Goal: Transaction & Acquisition: Obtain resource

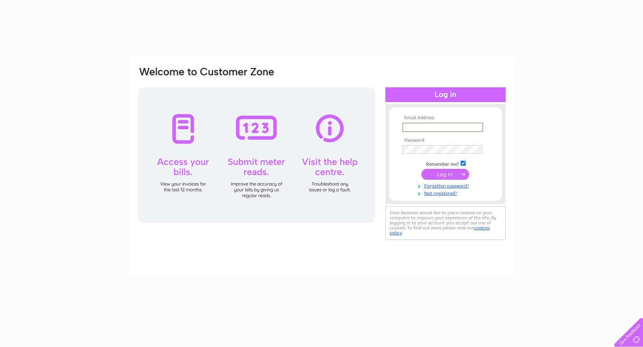
click at [411, 127] on input "text" at bounding box center [442, 127] width 81 height 9
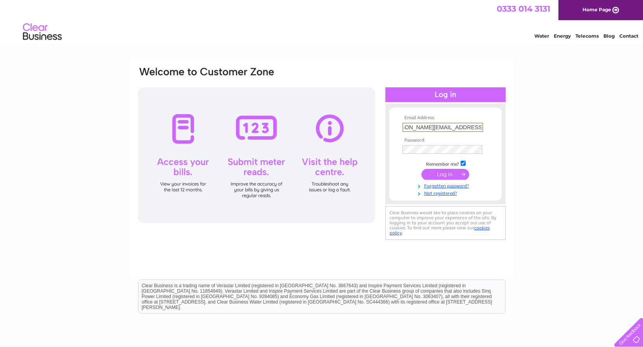
scroll to position [0, 19]
type input "[PERSON_NAME][EMAIL_ADDRESS][PERSON_NAME][DOMAIN_NAME]"
click at [446, 176] on input "submit" at bounding box center [445, 174] width 48 height 11
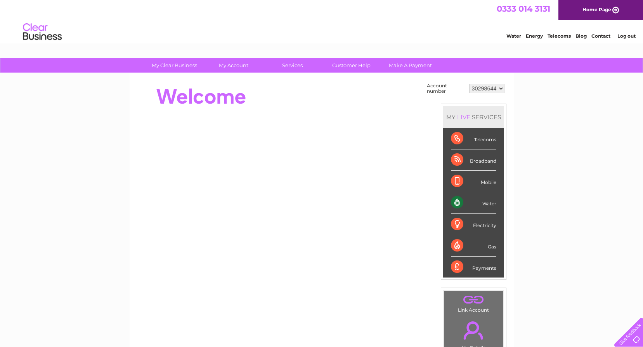
click at [501, 89] on select "30298644 30308810" at bounding box center [486, 88] width 35 height 9
click at [469, 84] on select "30298644 30308810" at bounding box center [486, 88] width 35 height 9
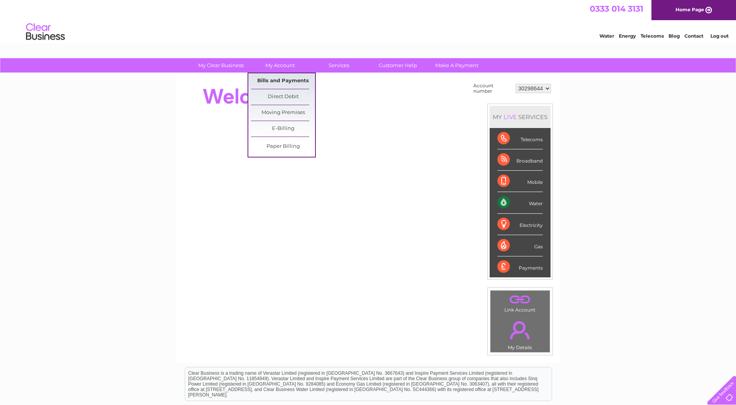
click at [294, 81] on link "Bills and Payments" at bounding box center [283, 81] width 64 height 16
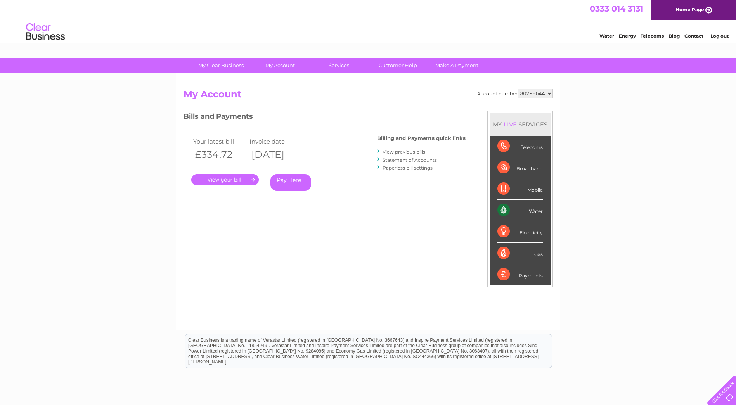
click at [403, 159] on link "Statement of Accounts" at bounding box center [409, 160] width 54 height 6
click at [252, 179] on link "." at bounding box center [224, 179] width 67 height 11
click at [549, 93] on select "30298644 30308810" at bounding box center [534, 93] width 35 height 9
select select "30308810"
click at [517, 89] on select "30298644 30308810" at bounding box center [534, 93] width 35 height 9
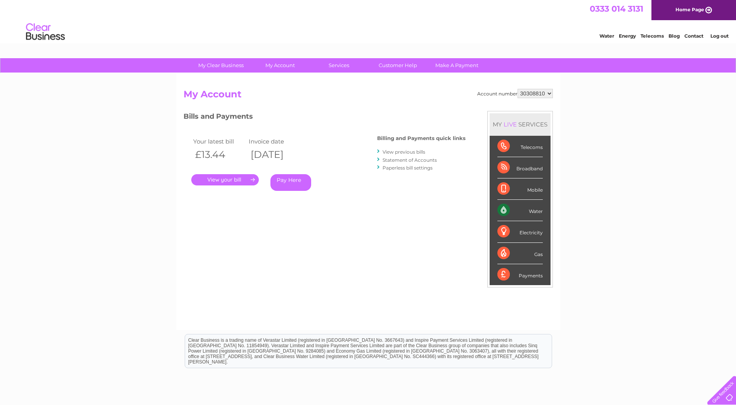
click at [410, 160] on link "Statement of Accounts" at bounding box center [409, 160] width 54 height 6
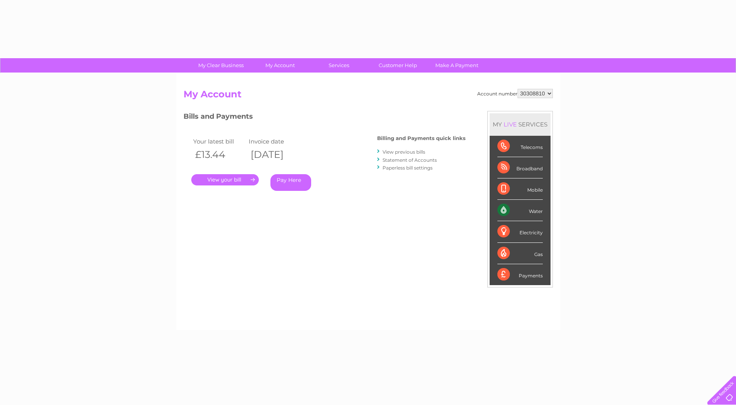
click at [237, 180] on link "." at bounding box center [224, 179] width 67 height 11
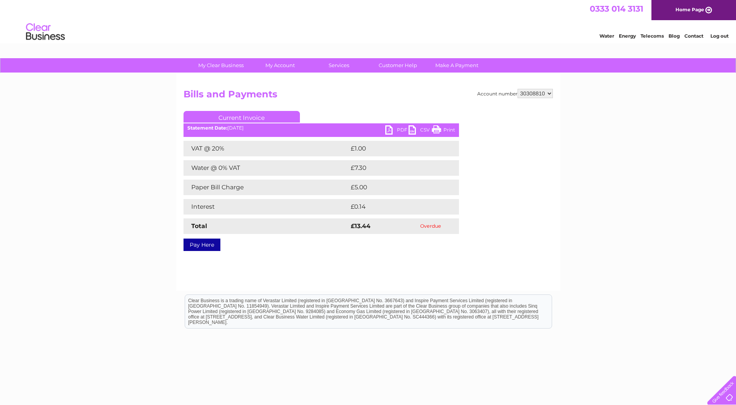
click at [400, 130] on link "PDF" at bounding box center [396, 130] width 23 height 11
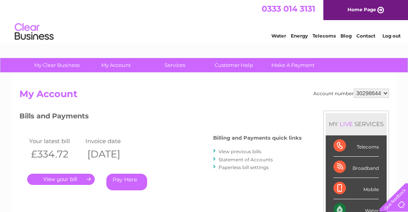
click at [70, 180] on link "." at bounding box center [60, 179] width 67 height 11
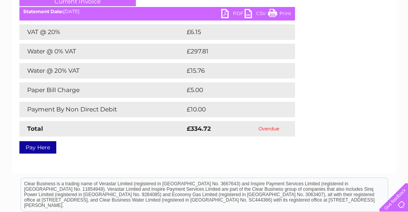
scroll to position [78, 0]
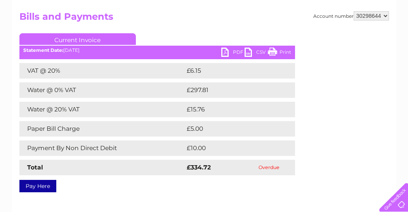
click at [237, 51] on link "PDF" at bounding box center [232, 53] width 23 height 11
click at [237, 52] on link "PDF" at bounding box center [232, 53] width 23 height 11
click at [385, 15] on select "30298644 30308810" at bounding box center [370, 15] width 35 height 9
select select "30308810"
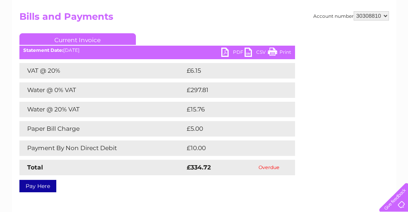
click at [353, 11] on select "30298644 30308810" at bounding box center [370, 15] width 35 height 9
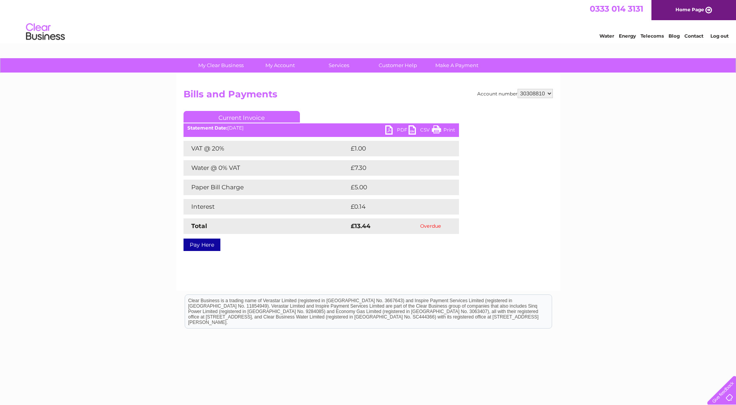
click at [397, 129] on link "PDF" at bounding box center [396, 130] width 23 height 11
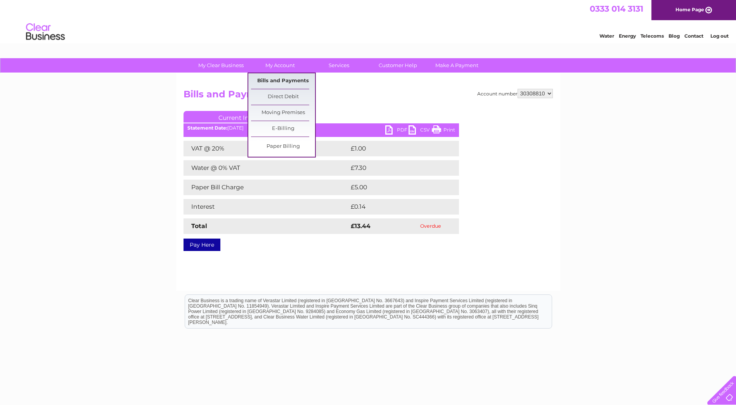
click at [276, 80] on link "Bills and Payments" at bounding box center [283, 81] width 64 height 16
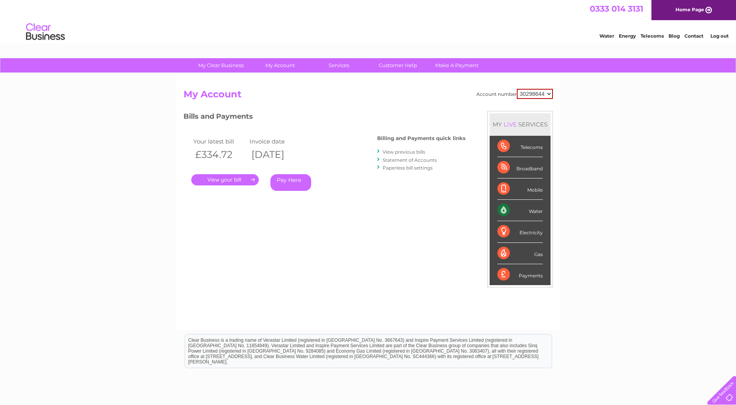
drag, startPoint x: 548, startPoint y: 93, endPoint x: 549, endPoint y: 100, distance: 7.4
click at [548, 93] on select "30298644 30308810" at bounding box center [535, 94] width 36 height 10
select select "30308810"
click at [517, 89] on select "30298644 30308810" at bounding box center [535, 94] width 36 height 10
click at [404, 161] on link "Statement of Accounts" at bounding box center [409, 160] width 54 height 6
